Goal: Task Accomplishment & Management: Manage account settings

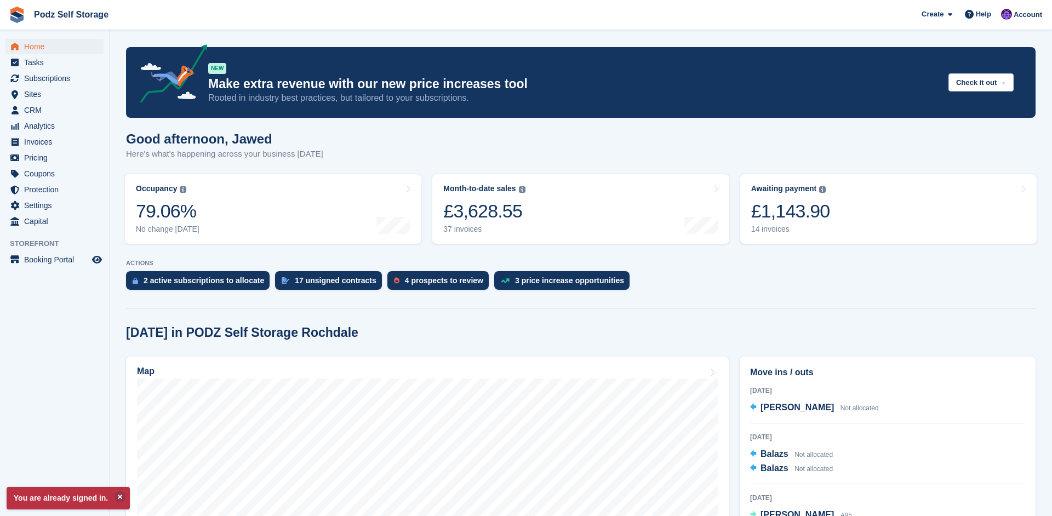
click at [327, 134] on div "Good afternoon, Jawed Here's what's happening across your business today" at bounding box center [580, 152] width 909 height 42
click at [337, 329] on h2 "Today in PODZ Self Storage Rochdale" at bounding box center [242, 332] width 232 height 15
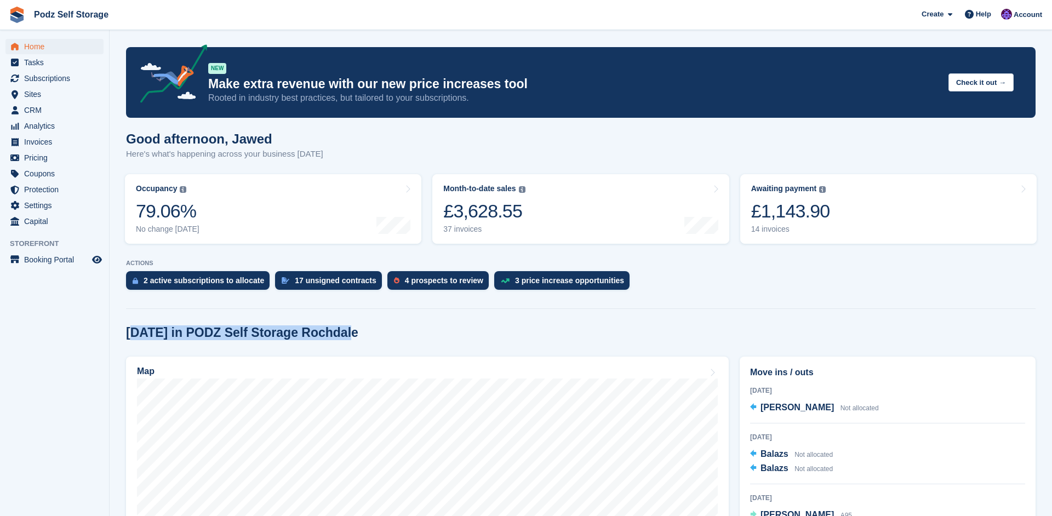
drag, startPoint x: 130, startPoint y: 334, endPoint x: 342, endPoint y: 335, distance: 211.5
click at [342, 335] on div "Today in PODZ Self Storage Rochdale" at bounding box center [580, 332] width 909 height 15
copy h2 "oday in PODZ Self Storage Rochdale"
drag, startPoint x: 127, startPoint y: 335, endPoint x: 340, endPoint y: 333, distance: 213.7
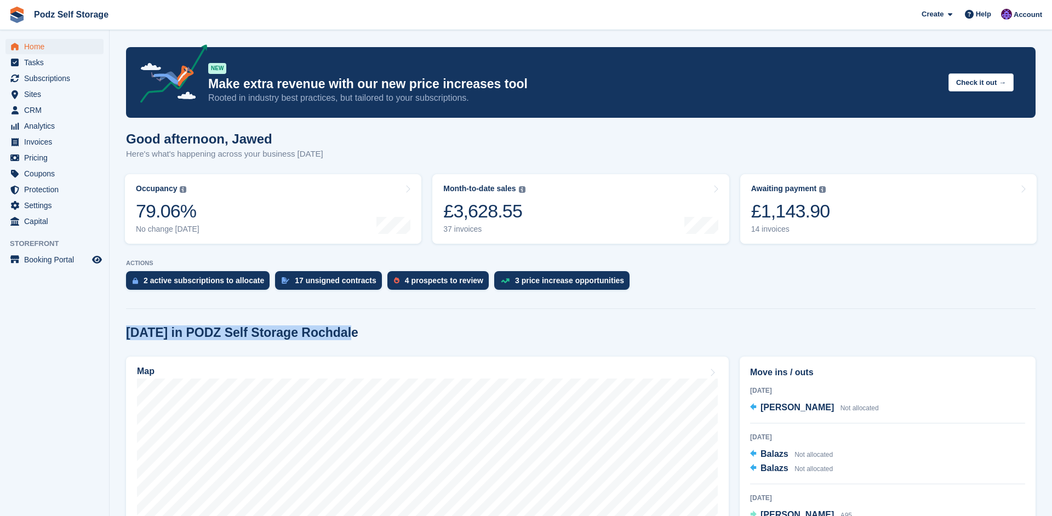
click at [340, 333] on div "Today in PODZ Self Storage Rochdale" at bounding box center [580, 332] width 909 height 15
copy h2 "Today in PODZ Self Storage Rochdale"
click at [417, 333] on div "Today in PODZ Self Storage Rochdale" at bounding box center [580, 332] width 909 height 15
click at [551, 142] on div "Good afternoon, Jawed Here's what's happening across your business today" at bounding box center [580, 152] width 909 height 42
click at [408, 340] on div "[DATE] in PODZ Self Storage Rochdale" at bounding box center [580, 332] width 909 height 15
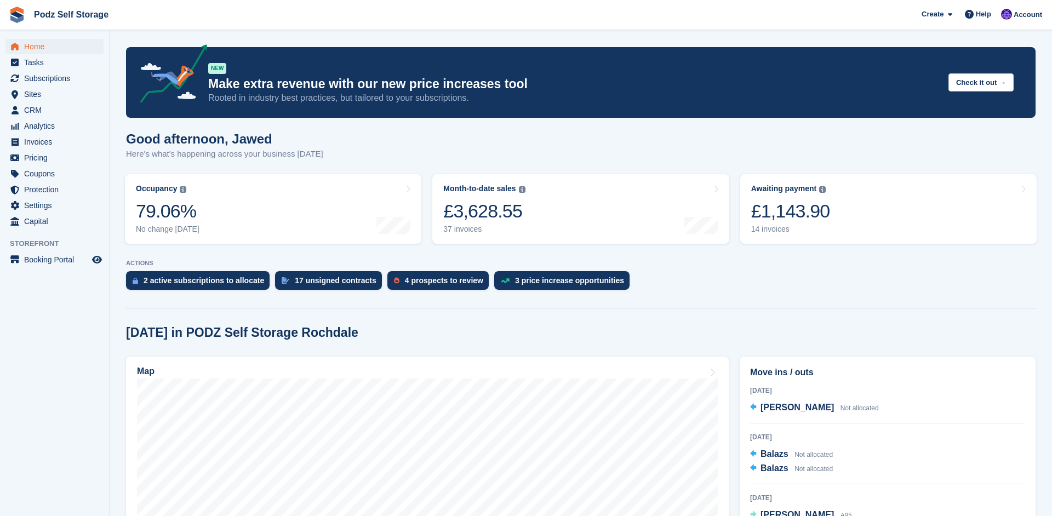
drag, startPoint x: 129, startPoint y: 331, endPoint x: 342, endPoint y: 333, distance: 212.6
click at [342, 333] on div "[DATE] in PODZ Self Storage Rochdale" at bounding box center [580, 332] width 909 height 15
click at [71, 129] on span "Analytics" at bounding box center [57, 125] width 66 height 15
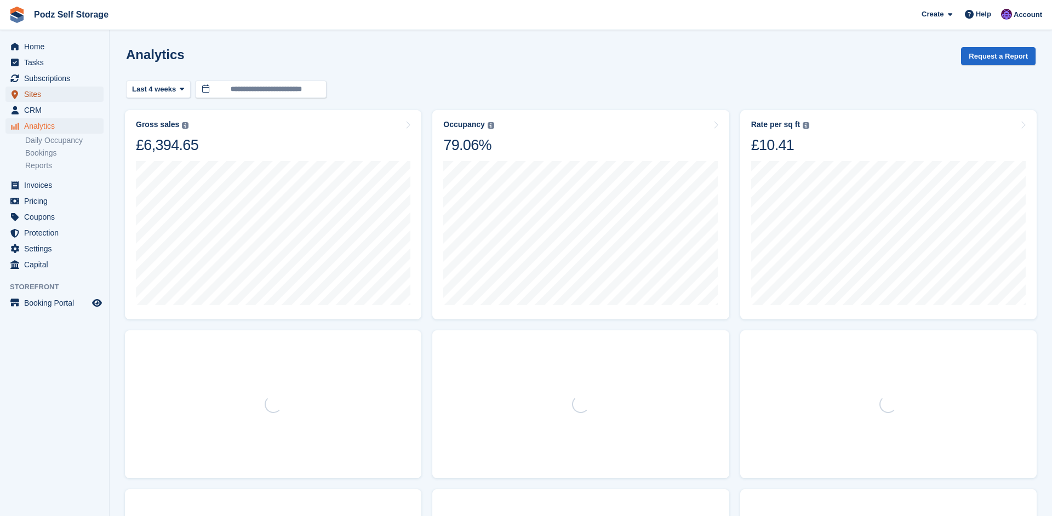
click at [68, 98] on span "Sites" at bounding box center [57, 94] width 66 height 15
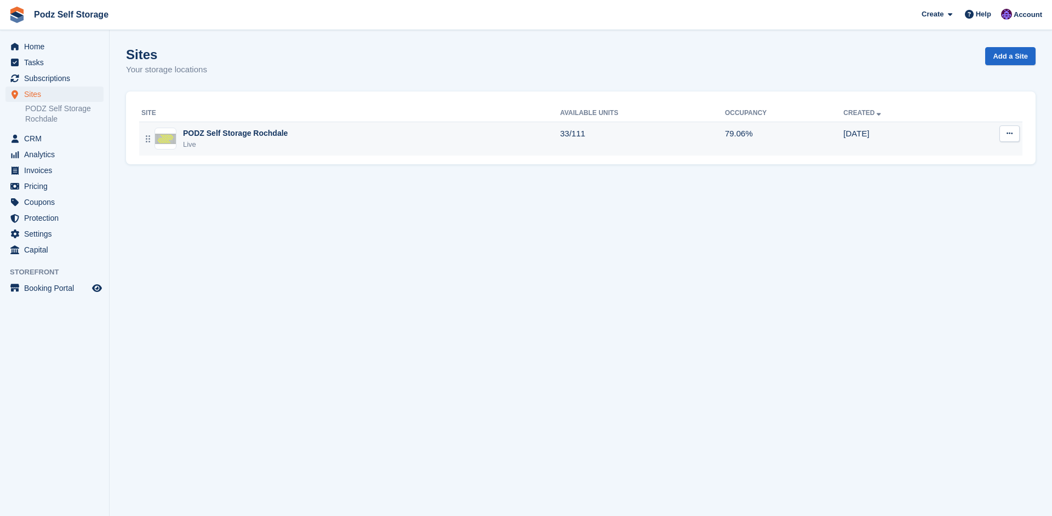
click at [213, 146] on div "Live" at bounding box center [235, 144] width 105 height 11
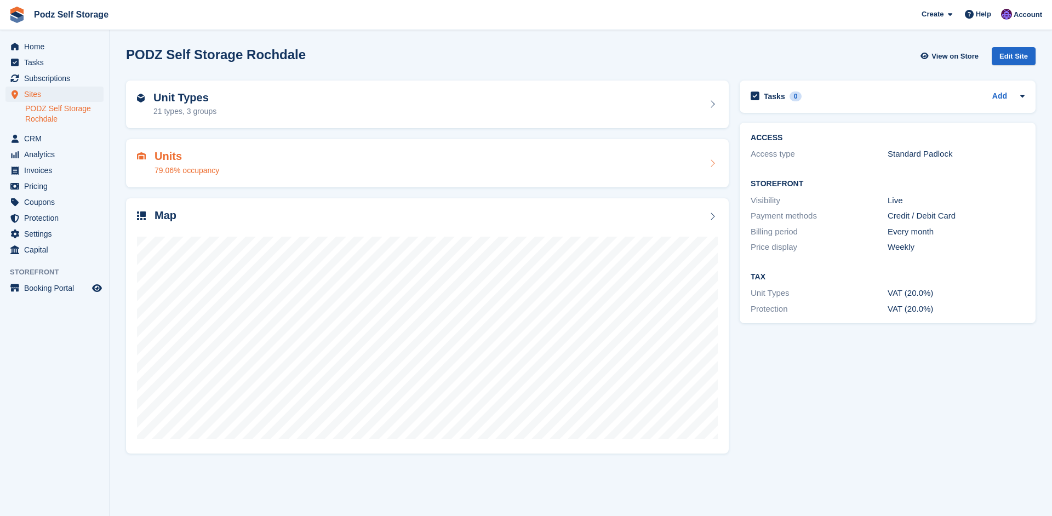
click at [216, 169] on div "79.06% occupancy" at bounding box center [186, 171] width 65 height 12
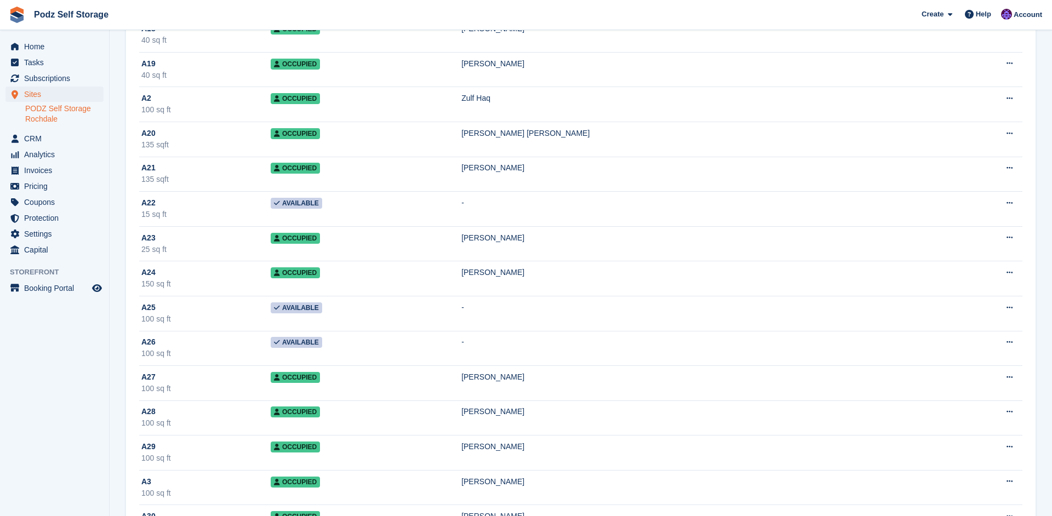
scroll to position [851, 0]
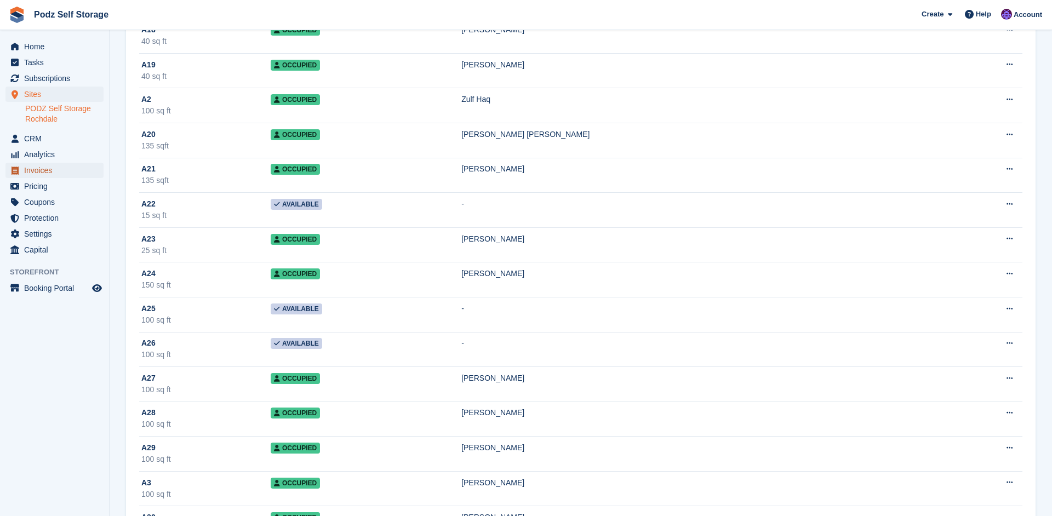
click at [71, 178] on span "Invoices" at bounding box center [57, 170] width 66 height 15
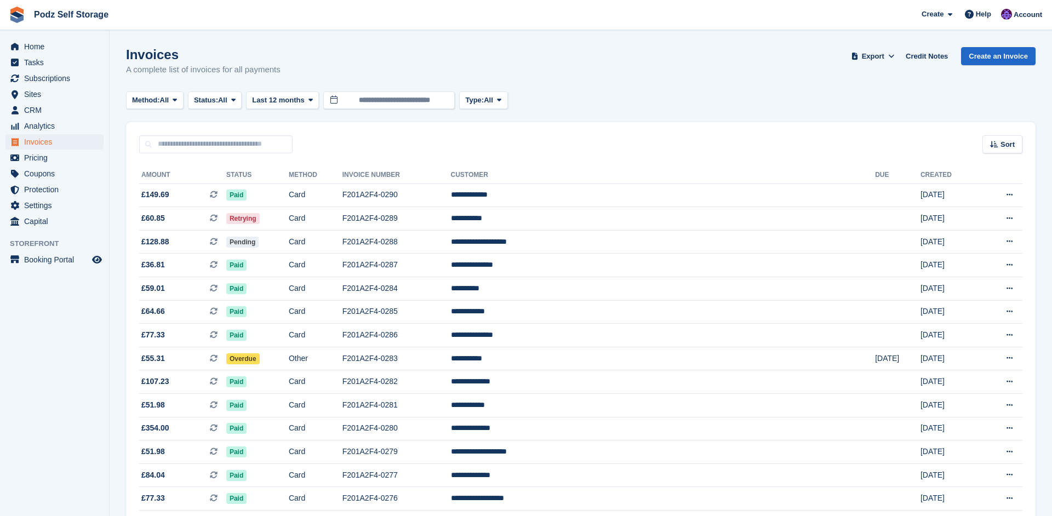
click at [381, 74] on div "Invoices A complete list of invoices for all payments Export Export Invoices Ex…" at bounding box center [580, 68] width 909 height 42
click at [68, 52] on span "Home" at bounding box center [57, 46] width 66 height 15
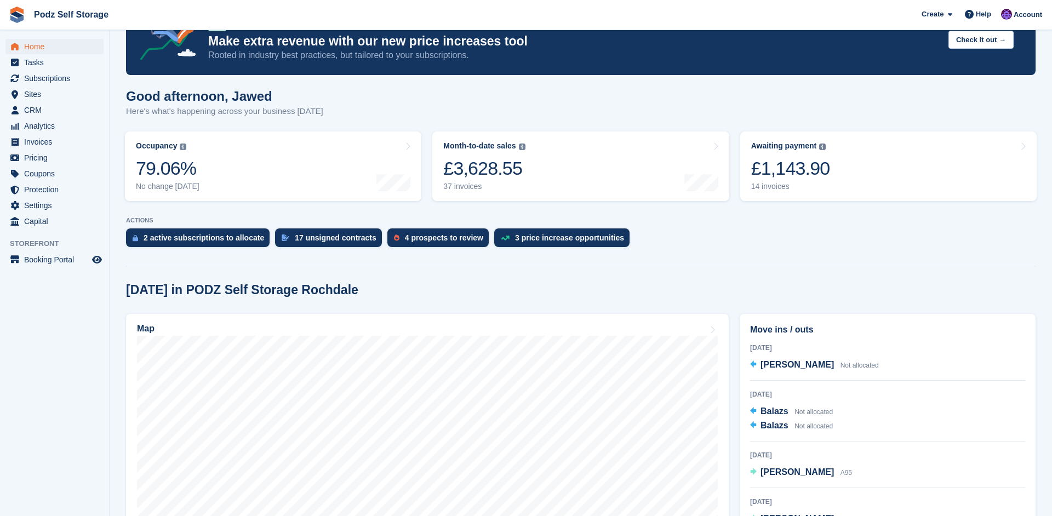
scroll to position [171, 0]
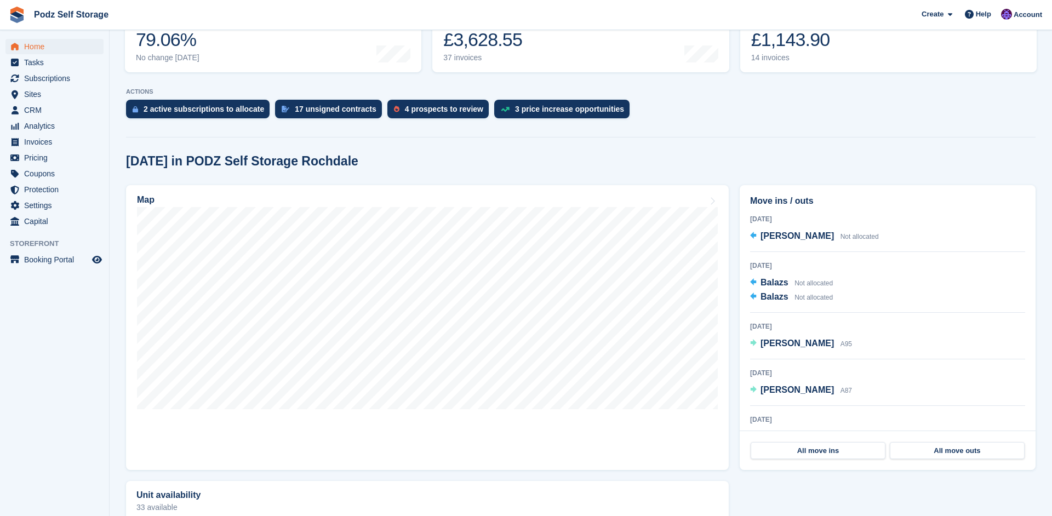
click at [96, 426] on aside "Home Tasks Subscriptions Subscriptions Subscriptions Contracts Price increases …" at bounding box center [54, 260] width 109 height 461
click at [67, 142] on span "Invoices" at bounding box center [57, 141] width 66 height 15
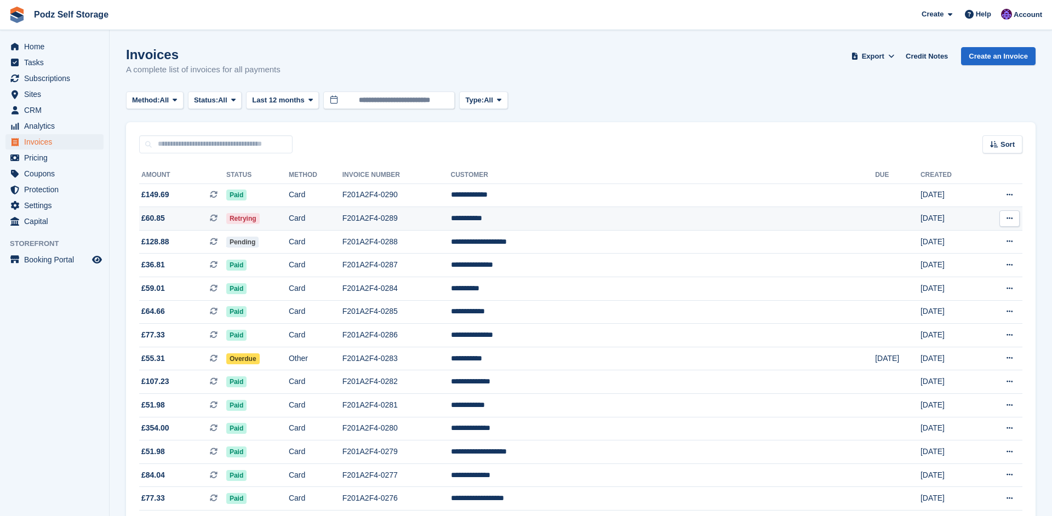
click at [260, 224] on span "Retrying" at bounding box center [242, 218] width 33 height 11
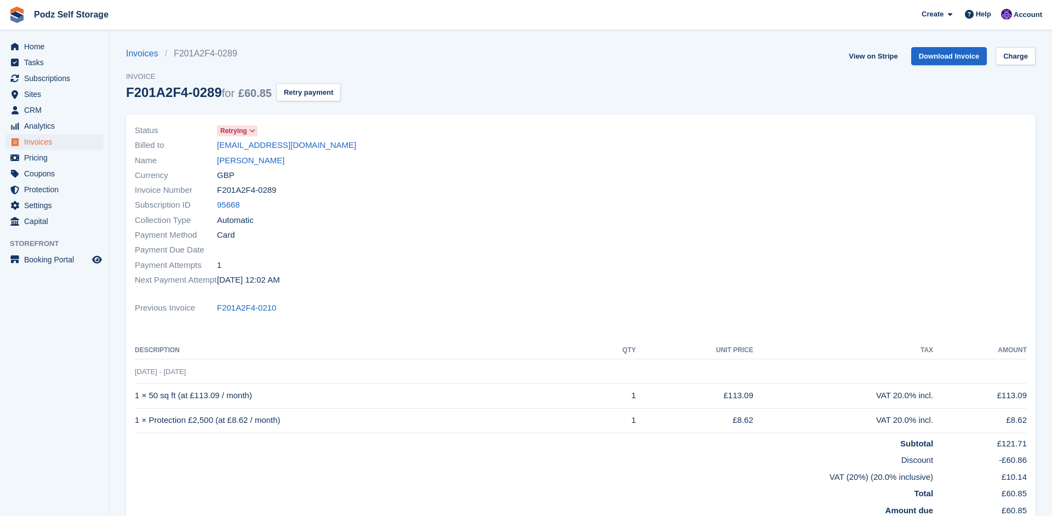
click at [480, 59] on div "Invoices F201A2F4-0289 Invoice F201A2F4-0289 for £60.85 Retry payment View on S…" at bounding box center [580, 80] width 909 height 67
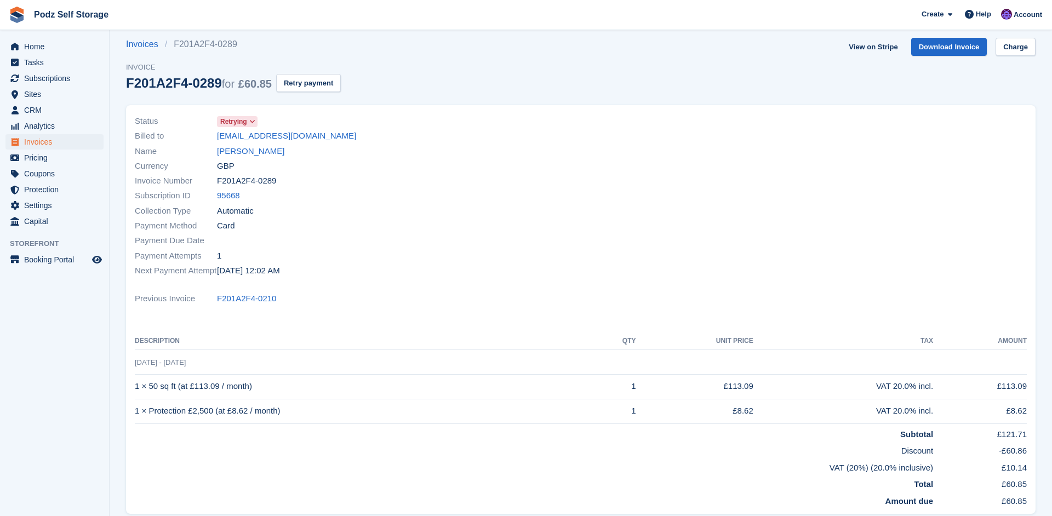
scroll to position [11, 0]
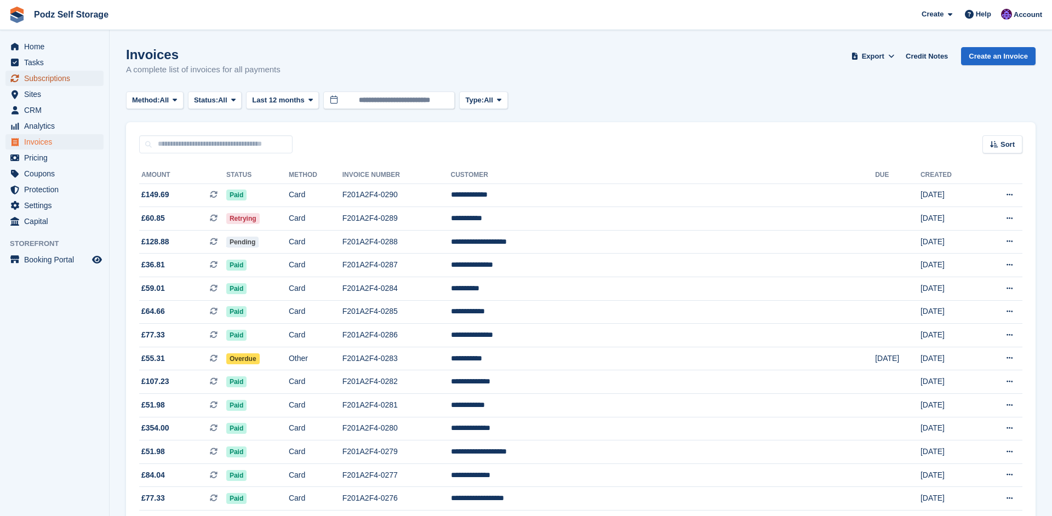
click at [83, 79] on span "Subscriptions" at bounding box center [57, 78] width 66 height 15
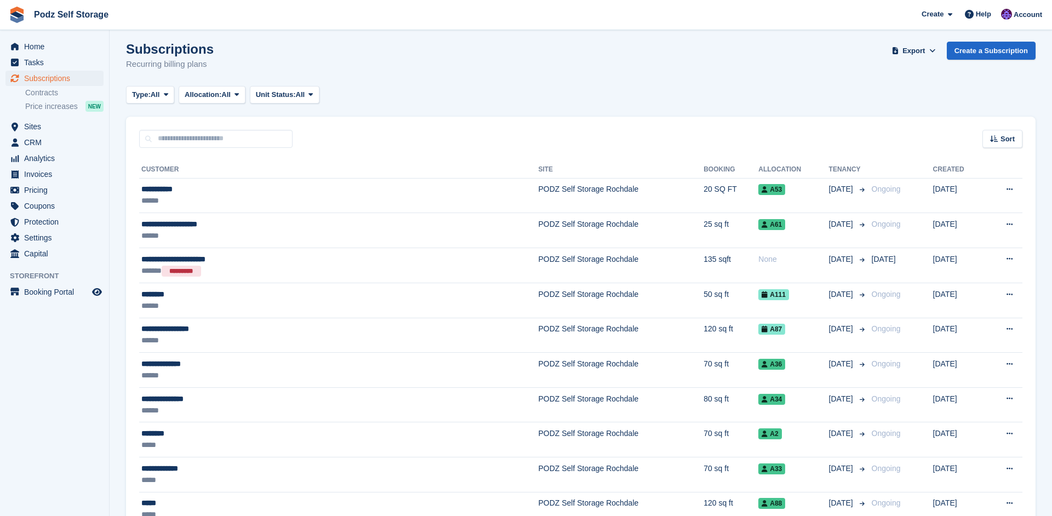
scroll to position [6, 0]
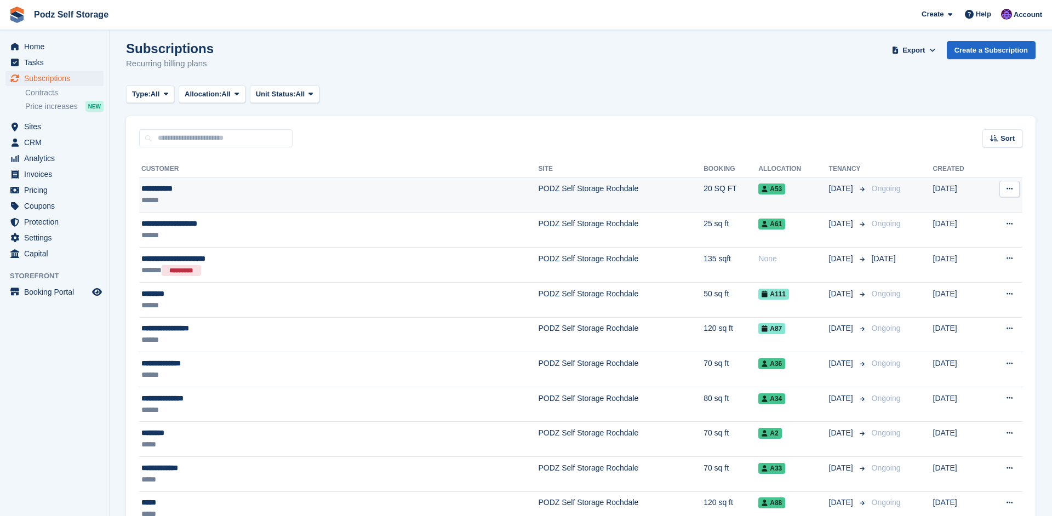
click at [294, 193] on div "**********" at bounding box center [260, 189] width 239 height 12
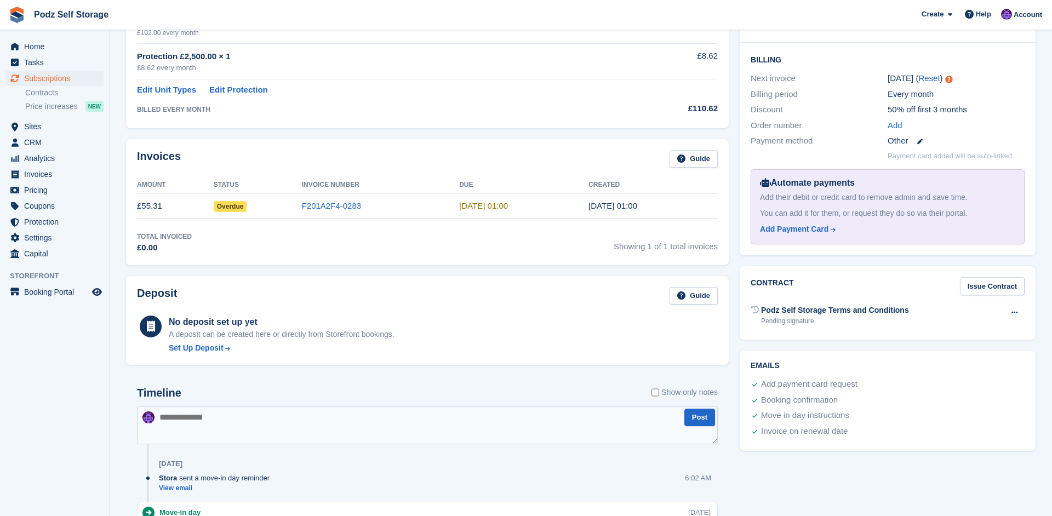
scroll to position [465, 0]
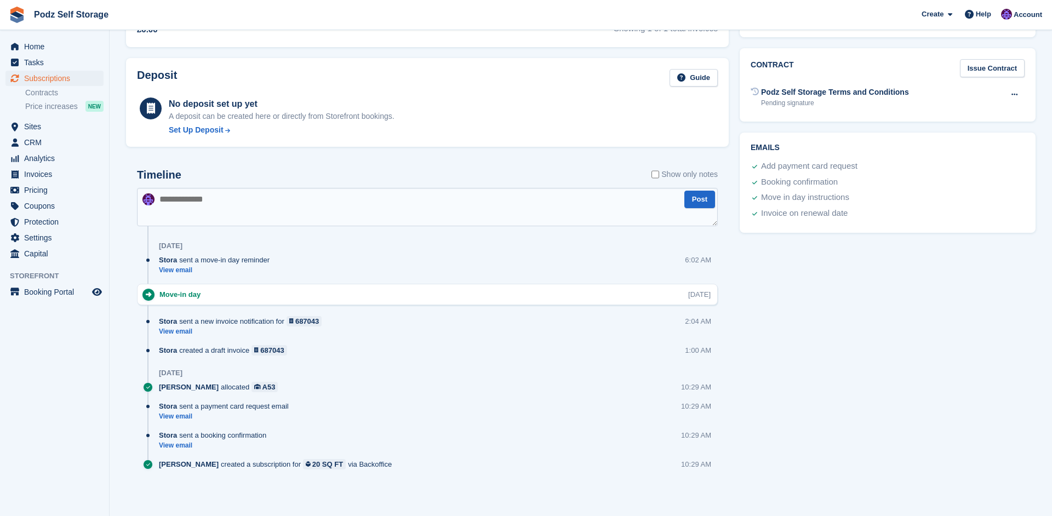
click at [391, 198] on textarea at bounding box center [427, 207] width 581 height 38
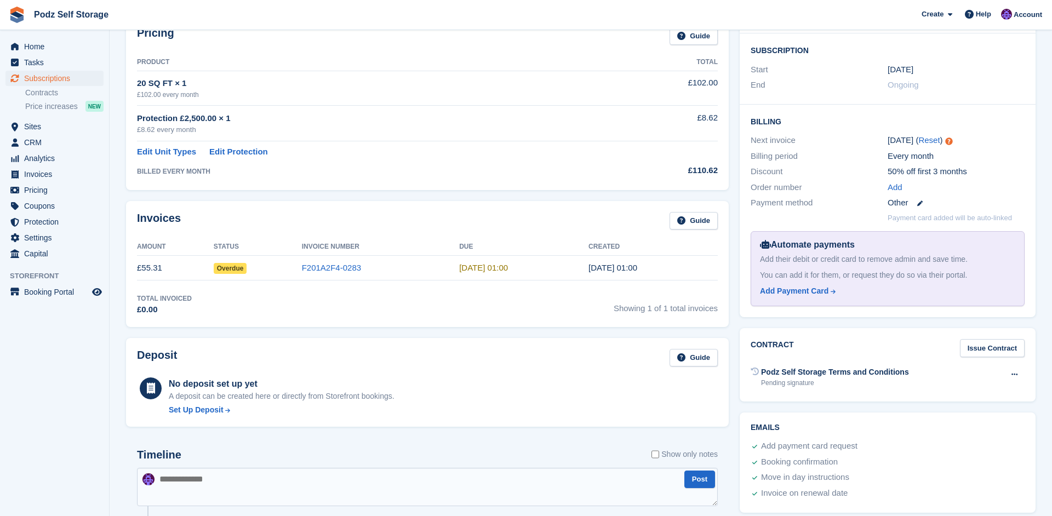
scroll to position [184, 0]
click at [90, 357] on aside "Home Tasks Subscriptions Subscriptions Subscriptions Contracts Price increases …" at bounding box center [54, 260] width 109 height 461
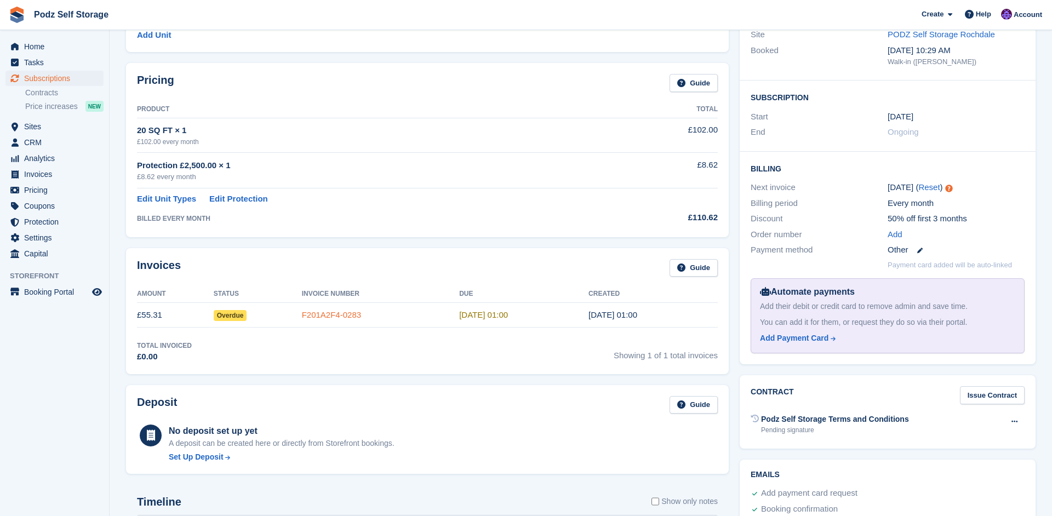
scroll to position [0, 0]
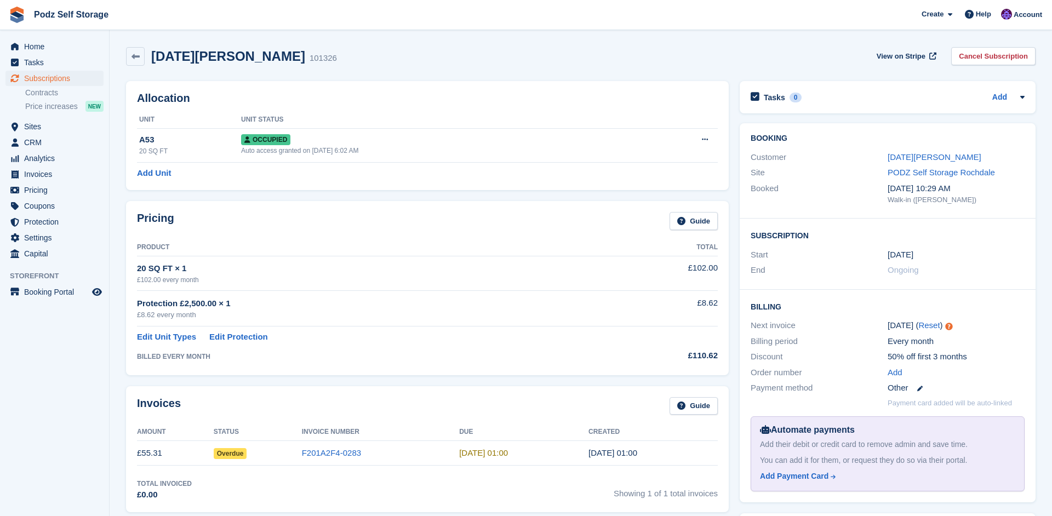
click at [394, 58] on div "Noel Curran 101326 View on Stripe Cancel Subscription" at bounding box center [580, 56] width 909 height 19
click at [55, 387] on aside "Home Tasks Subscriptions Subscriptions Subscriptions Contracts Price increases …" at bounding box center [54, 260] width 109 height 461
click at [59, 47] on span "Home" at bounding box center [57, 46] width 66 height 15
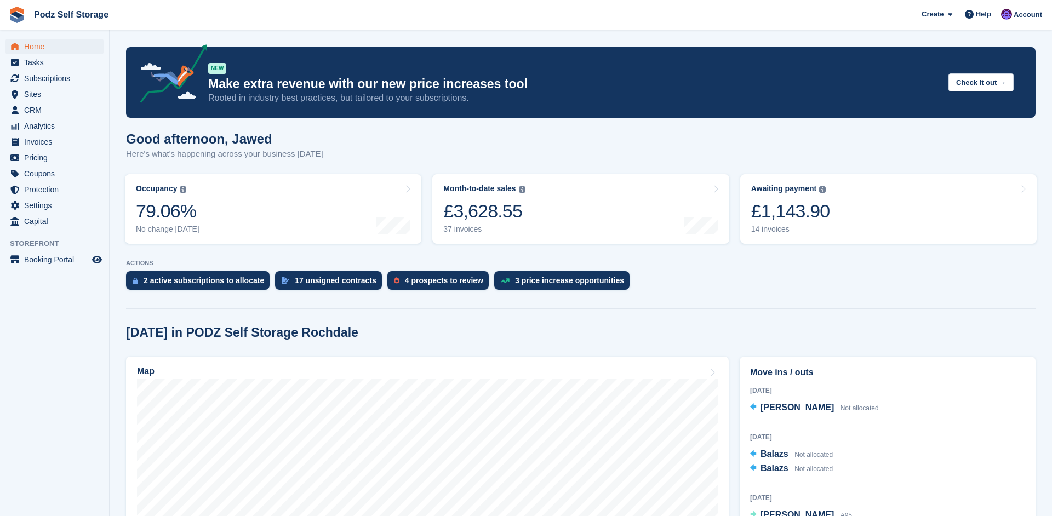
click at [460, 140] on div "Good afternoon, [PERSON_NAME] Here's what's happening across your business [DAT…" at bounding box center [580, 152] width 909 height 42
